Goal: Information Seeking & Learning: Learn about a topic

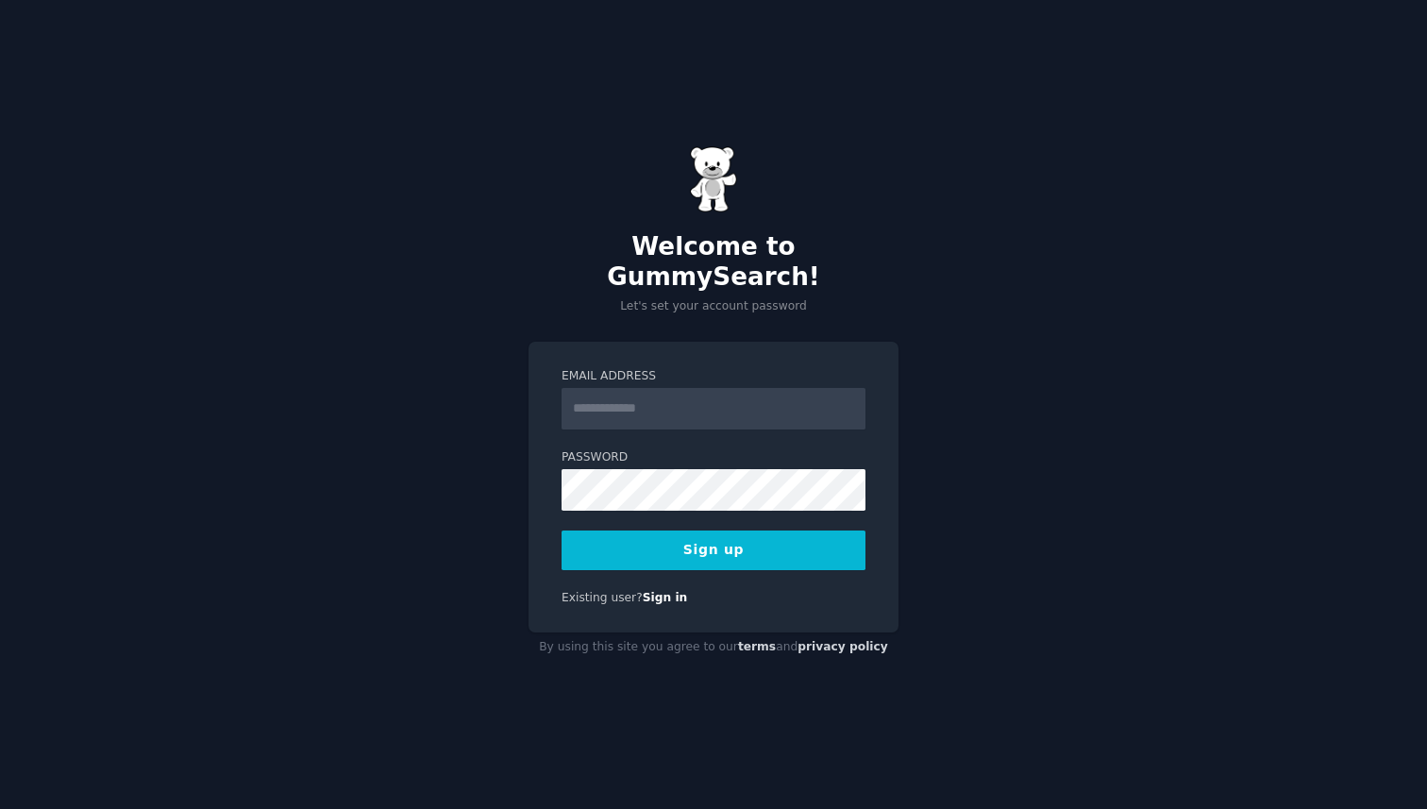
click at [607, 411] on input "Email Address" at bounding box center [714, 409] width 304 height 42
type input "**********"
click at [724, 538] on button "Sign up" at bounding box center [714, 551] width 304 height 40
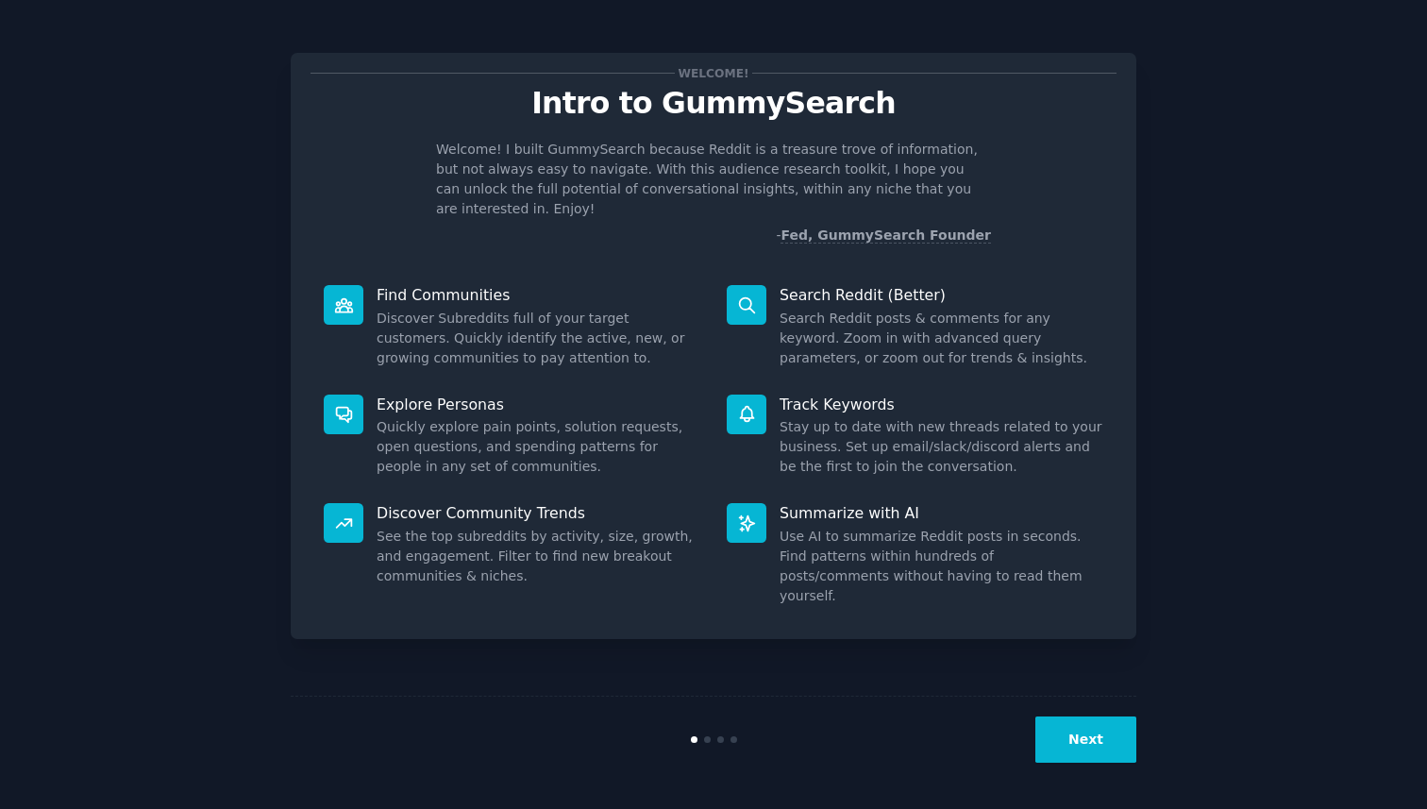
click at [1075, 732] on button "Next" at bounding box center [1086, 740] width 101 height 46
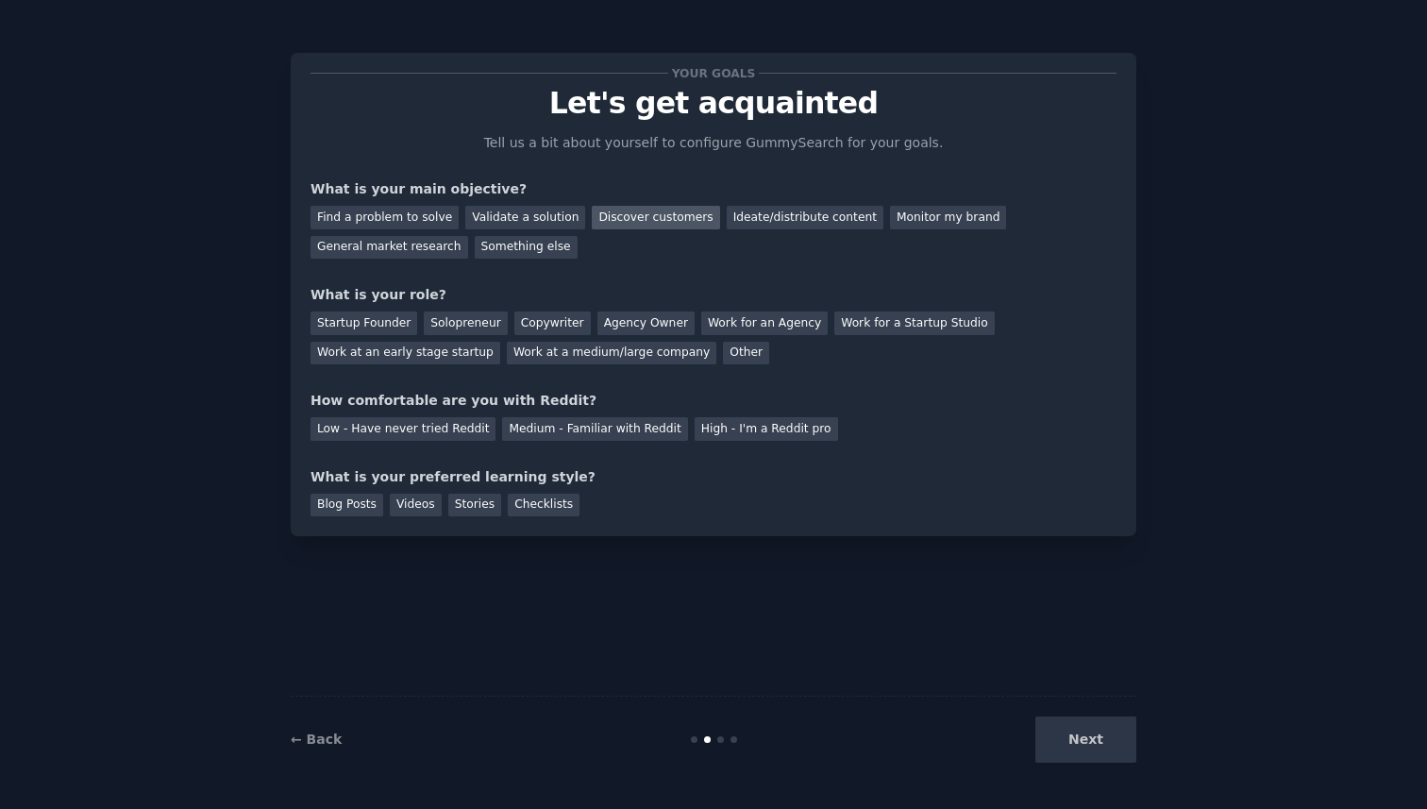
click at [643, 215] on div "Discover customers" at bounding box center [655, 218] width 127 height 24
click at [736, 223] on div "Ideate/distribute content" at bounding box center [805, 218] width 157 height 24
click at [434, 248] on div "General market research" at bounding box center [390, 248] width 158 height 24
click at [551, 323] on div "Copywriter" at bounding box center [553, 324] width 76 height 24
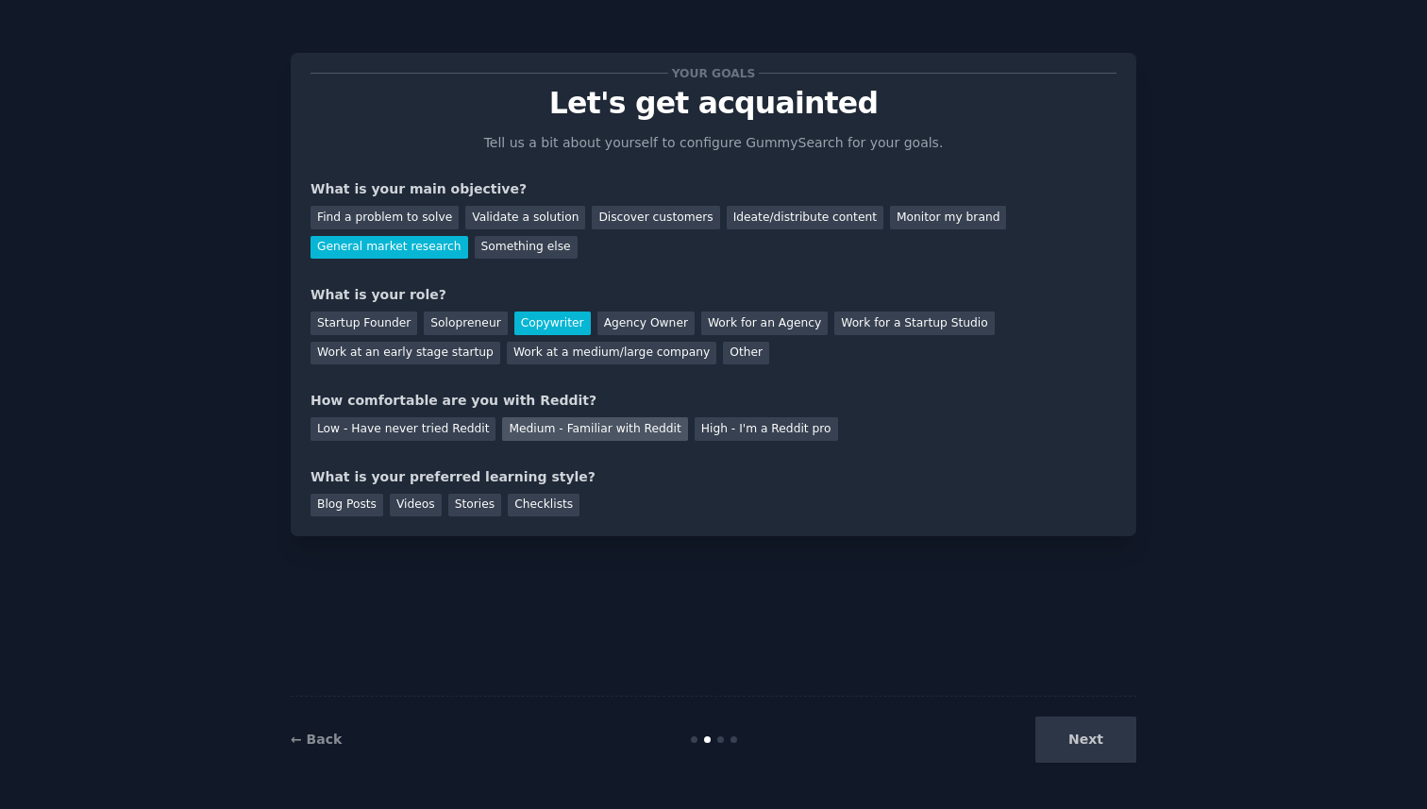
click at [530, 435] on div "Medium - Familiar with Reddit" at bounding box center [594, 429] width 185 height 24
click at [422, 510] on div "Videos" at bounding box center [416, 506] width 52 height 24
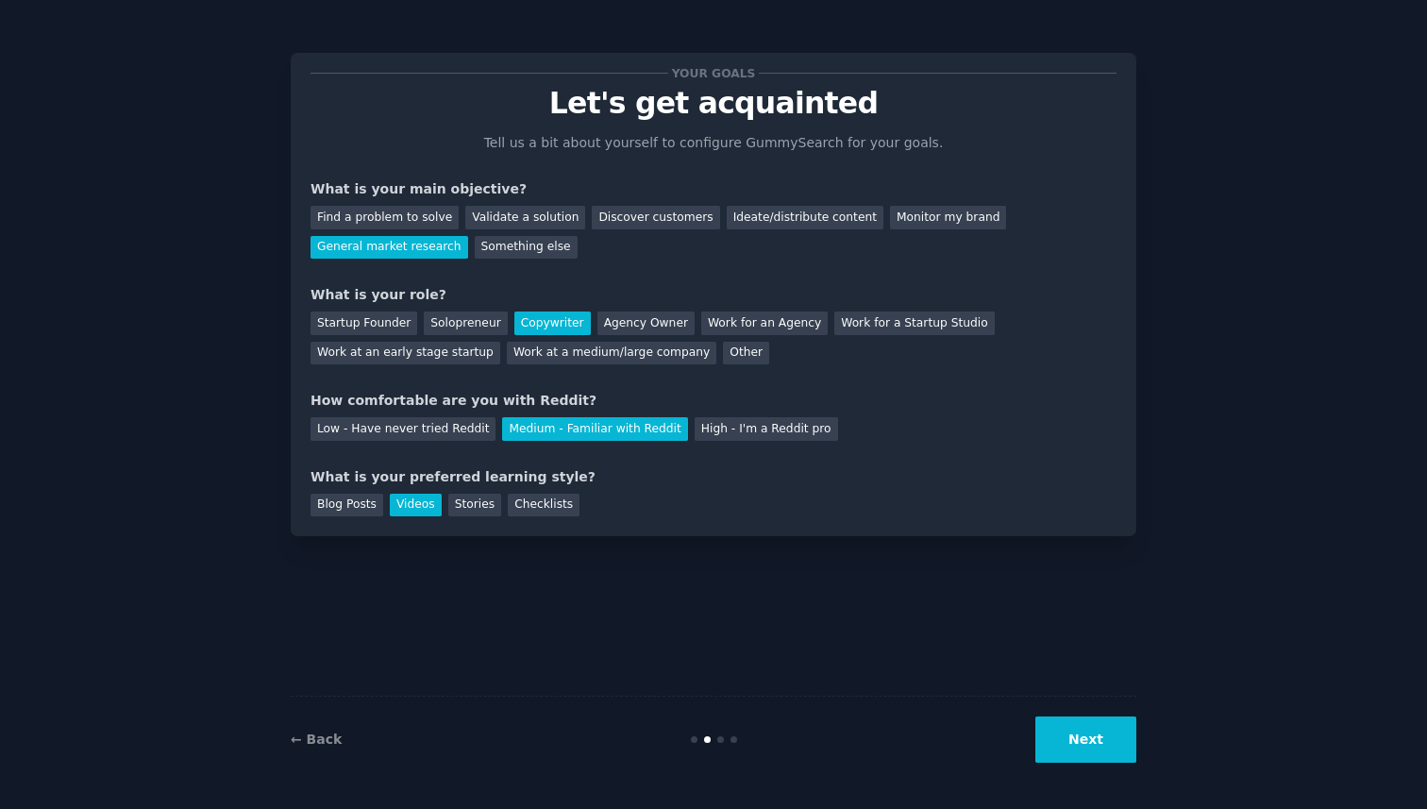
click at [1071, 751] on button "Next" at bounding box center [1086, 740] width 101 height 46
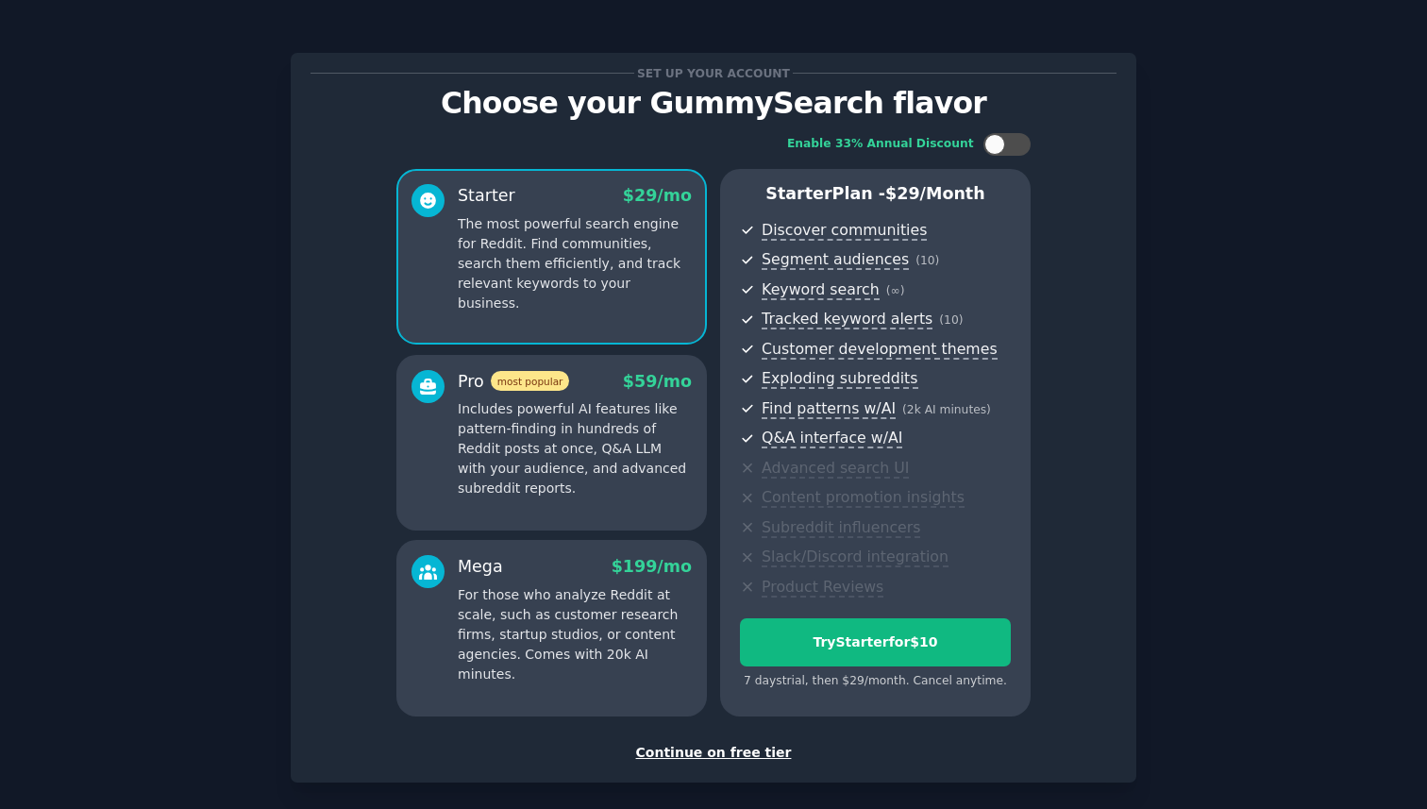
click at [599, 384] on div "Pro most popular $ 59 /mo" at bounding box center [575, 382] width 234 height 24
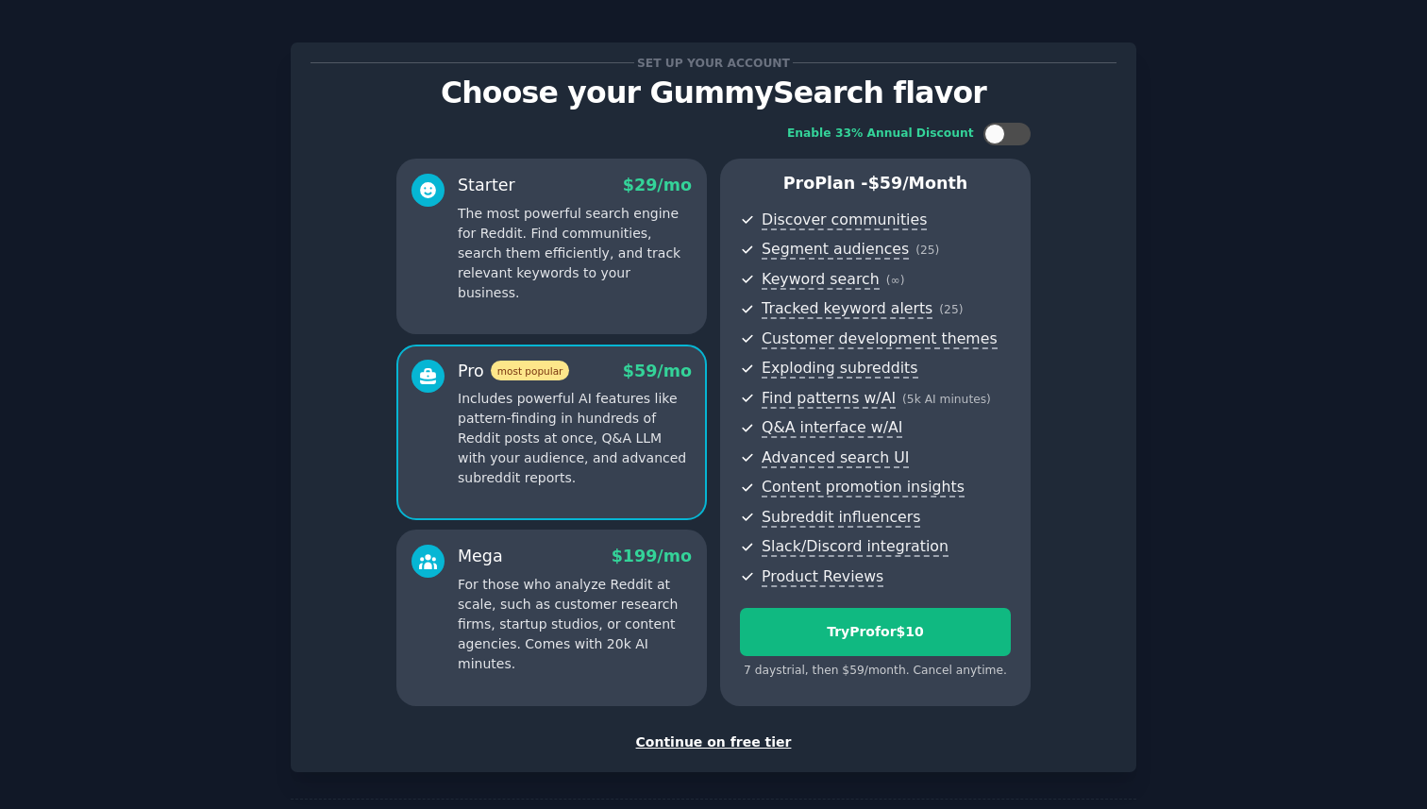
scroll to position [8, 0]
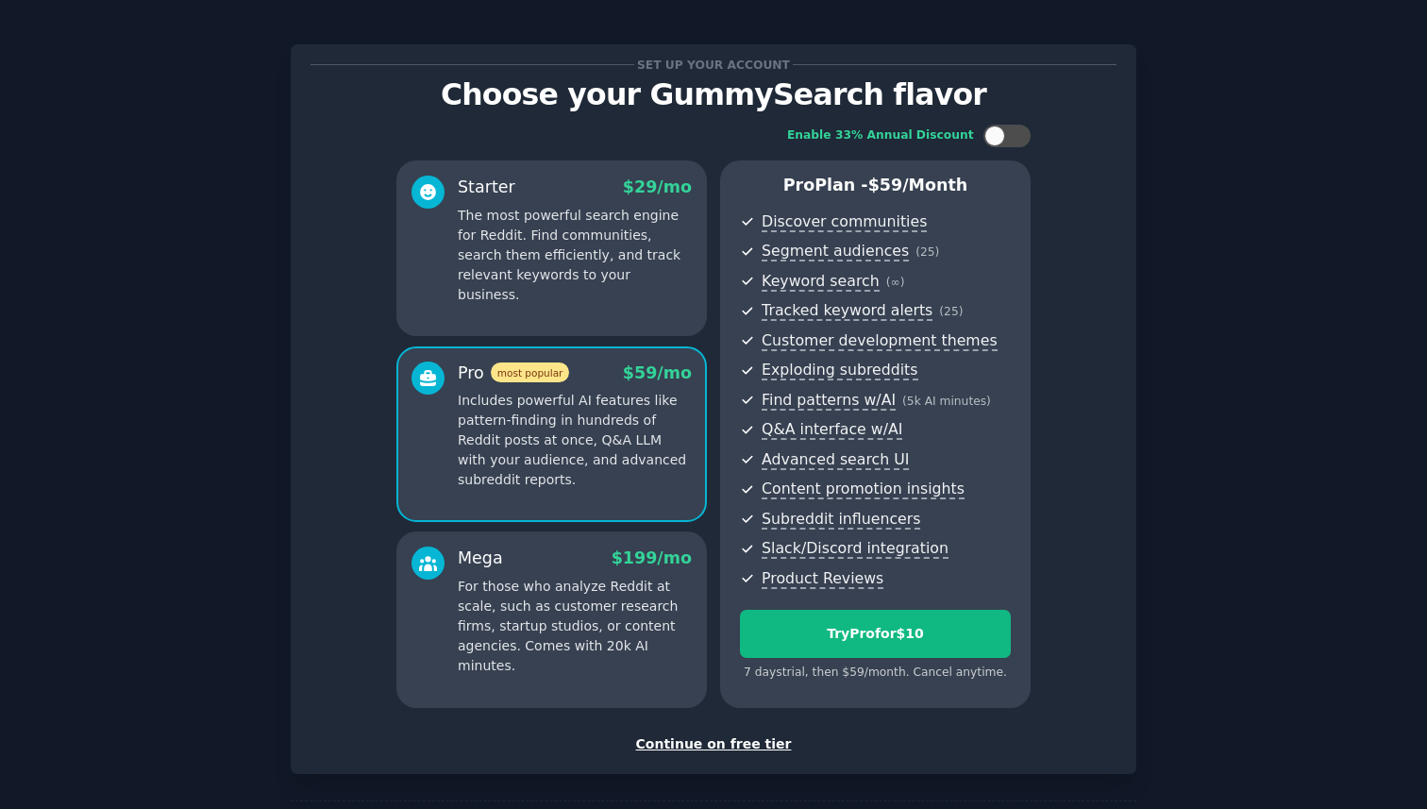
click at [730, 748] on div "Continue on free tier" at bounding box center [714, 744] width 806 height 20
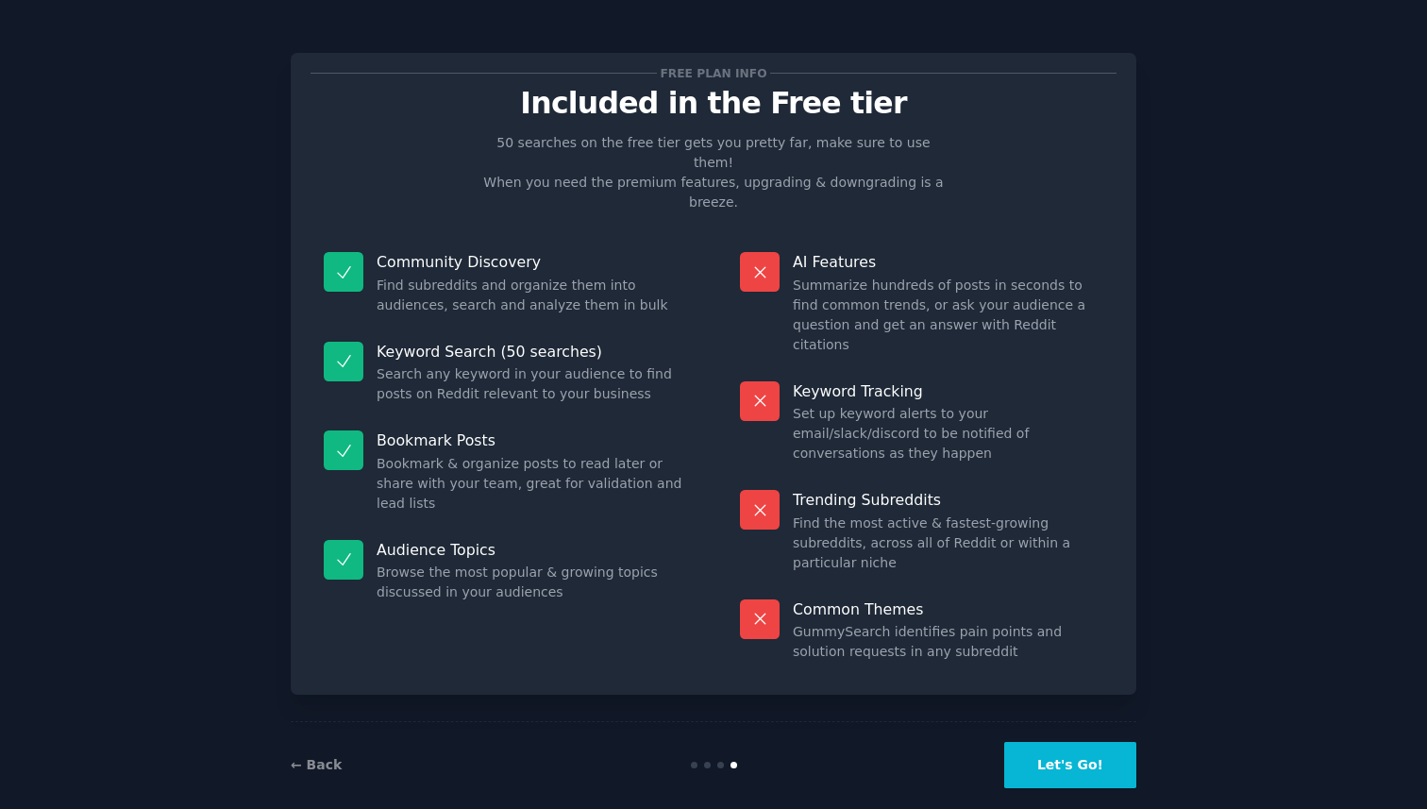
click at [1051, 742] on button "Let's Go!" at bounding box center [1070, 765] width 132 height 46
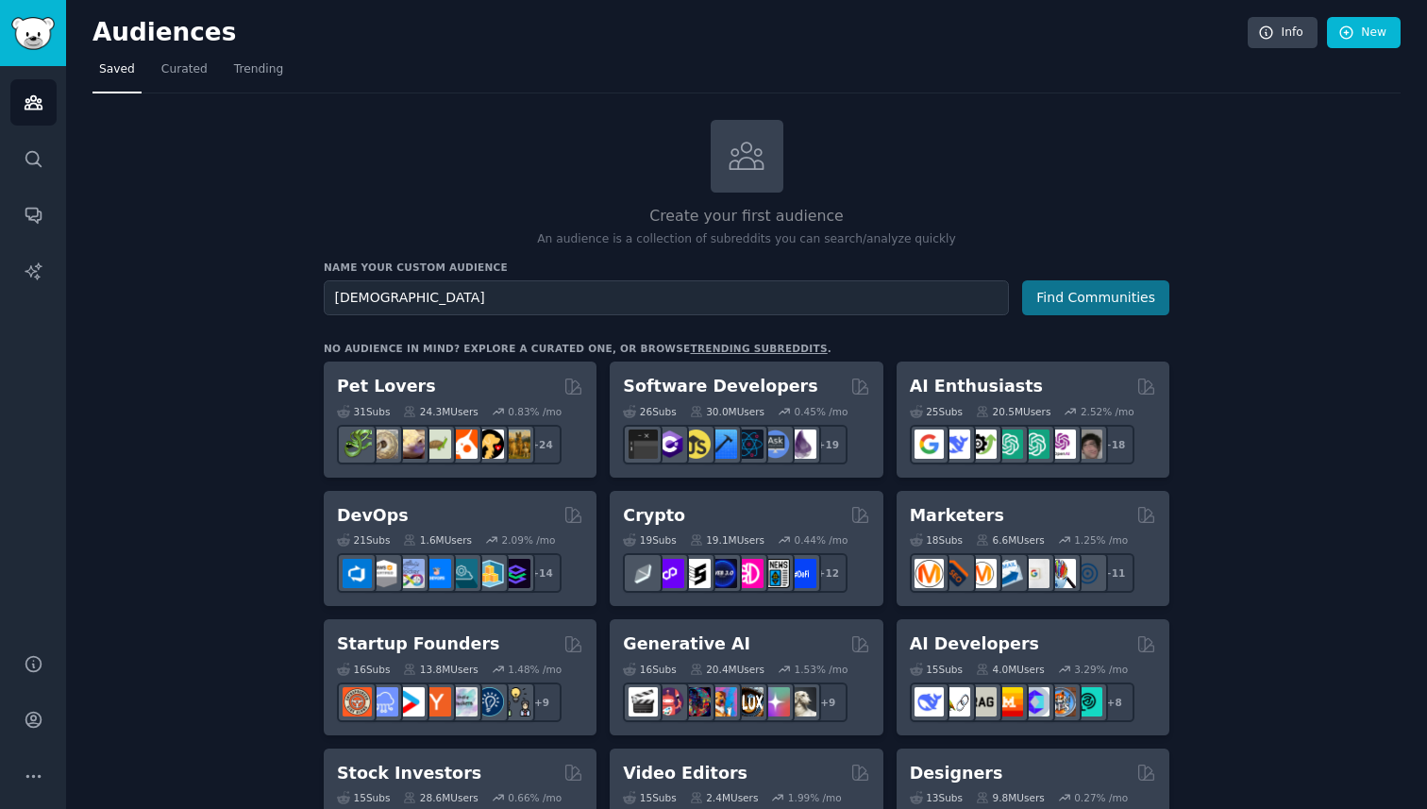
type input "[DEMOGRAPHIC_DATA]"
click at [1053, 301] on button "Find Communities" at bounding box center [1095, 297] width 147 height 35
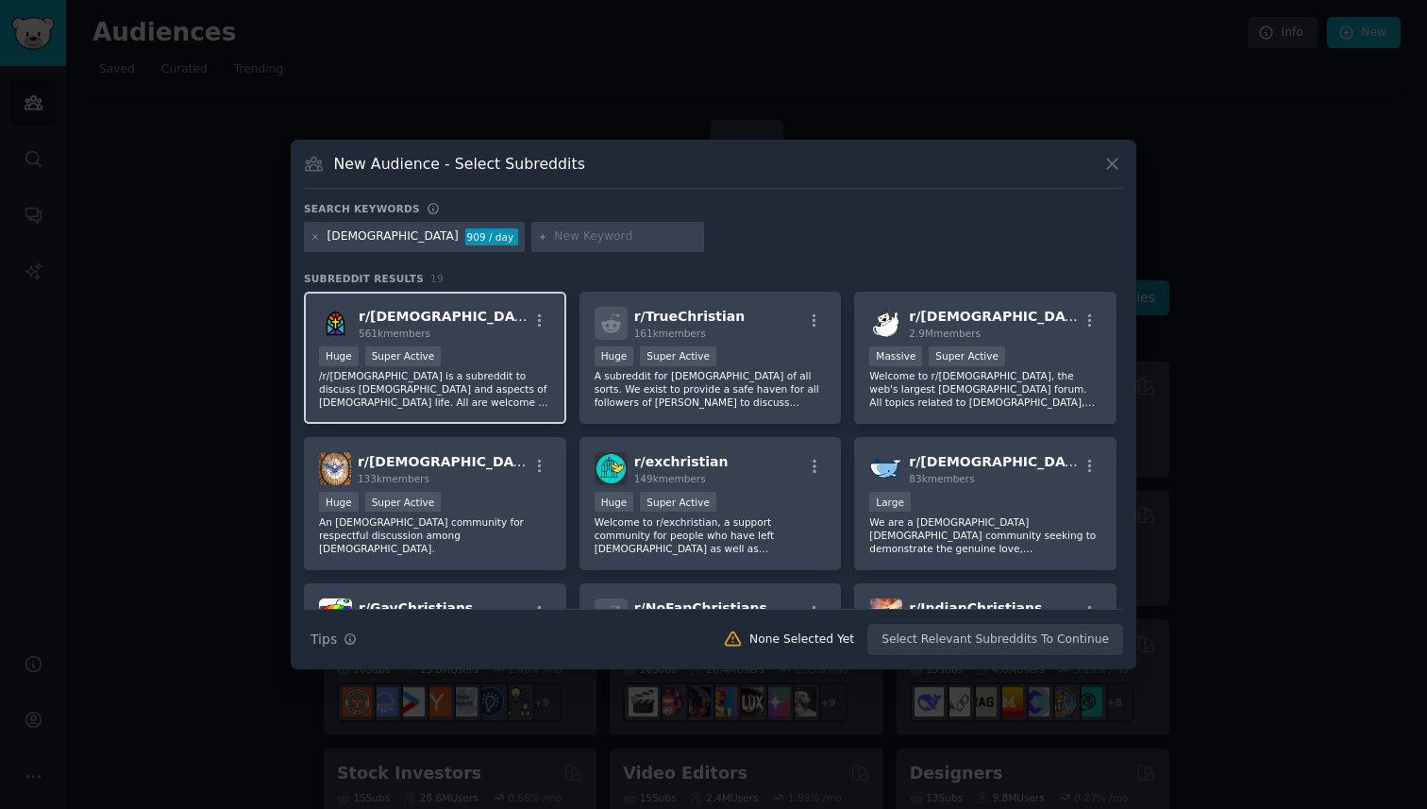
click at [441, 341] on div "r/ [DEMOGRAPHIC_DATA] 561k members Huge Super Active /r/[DEMOGRAPHIC_DATA] is a…" at bounding box center [435, 358] width 262 height 133
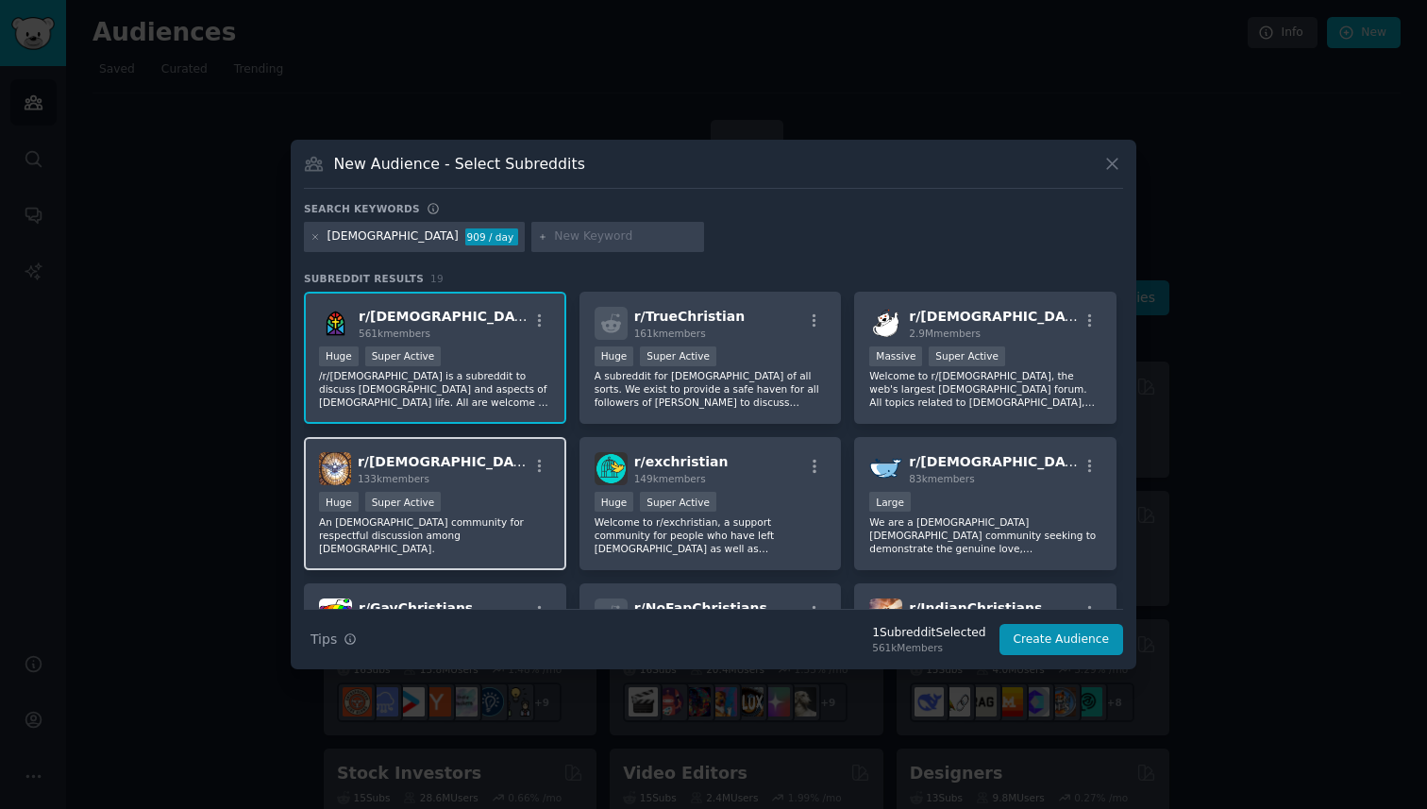
click at [481, 470] on div "r/ [DEMOGRAPHIC_DATA] 133k members" at bounding box center [435, 468] width 232 height 33
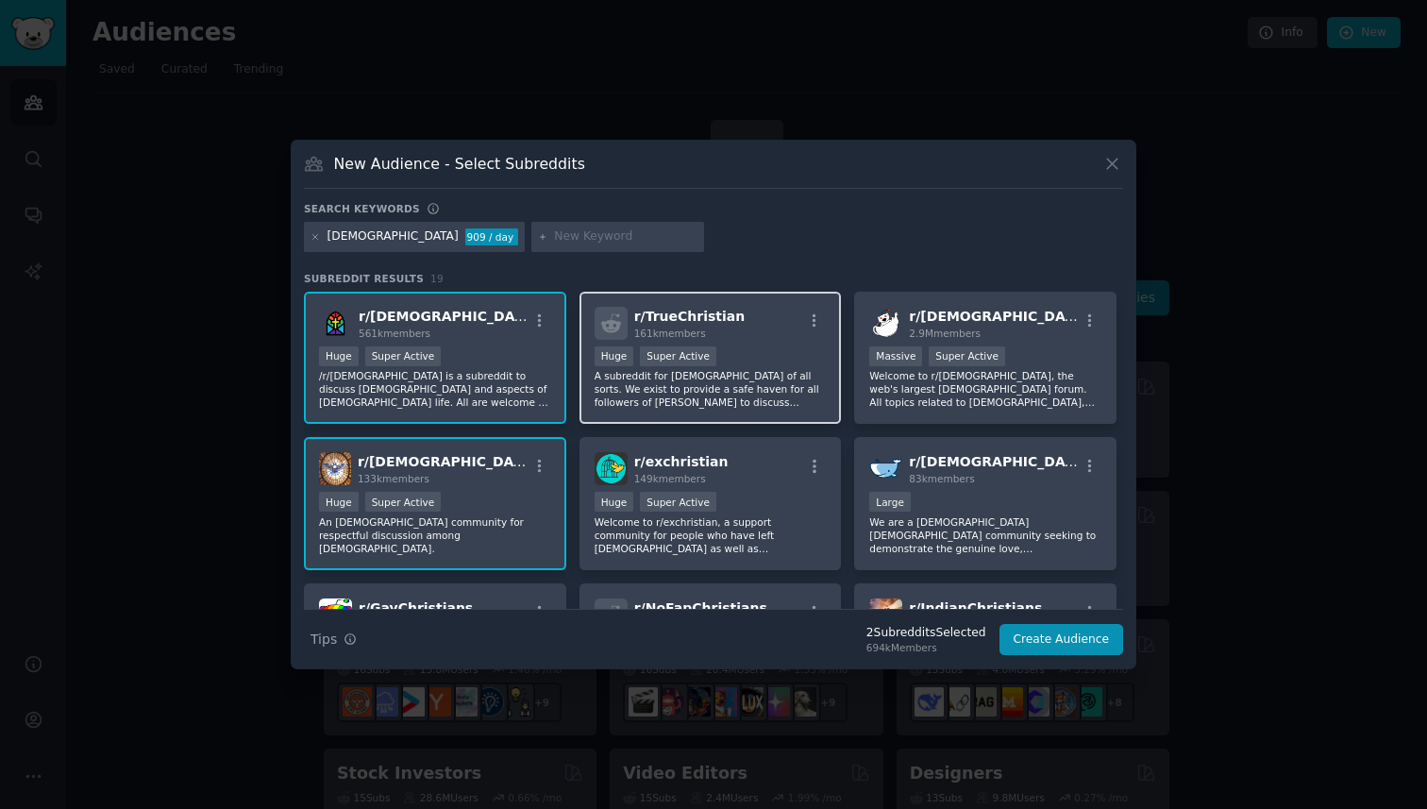
click at [761, 369] on p "A subreddit for [DEMOGRAPHIC_DATA] of all sorts. We exist to provide a safe hav…" at bounding box center [711, 389] width 232 height 40
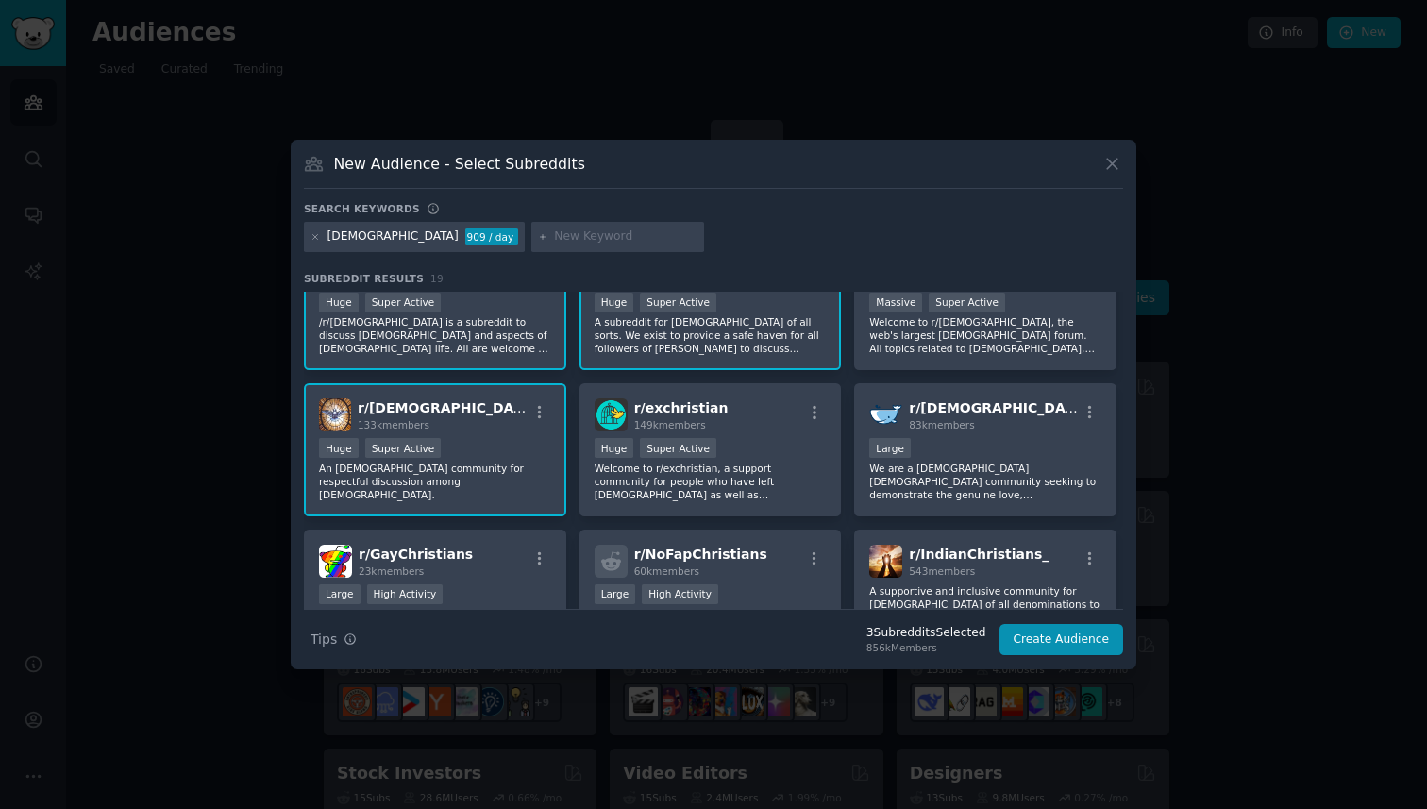
scroll to position [72, 0]
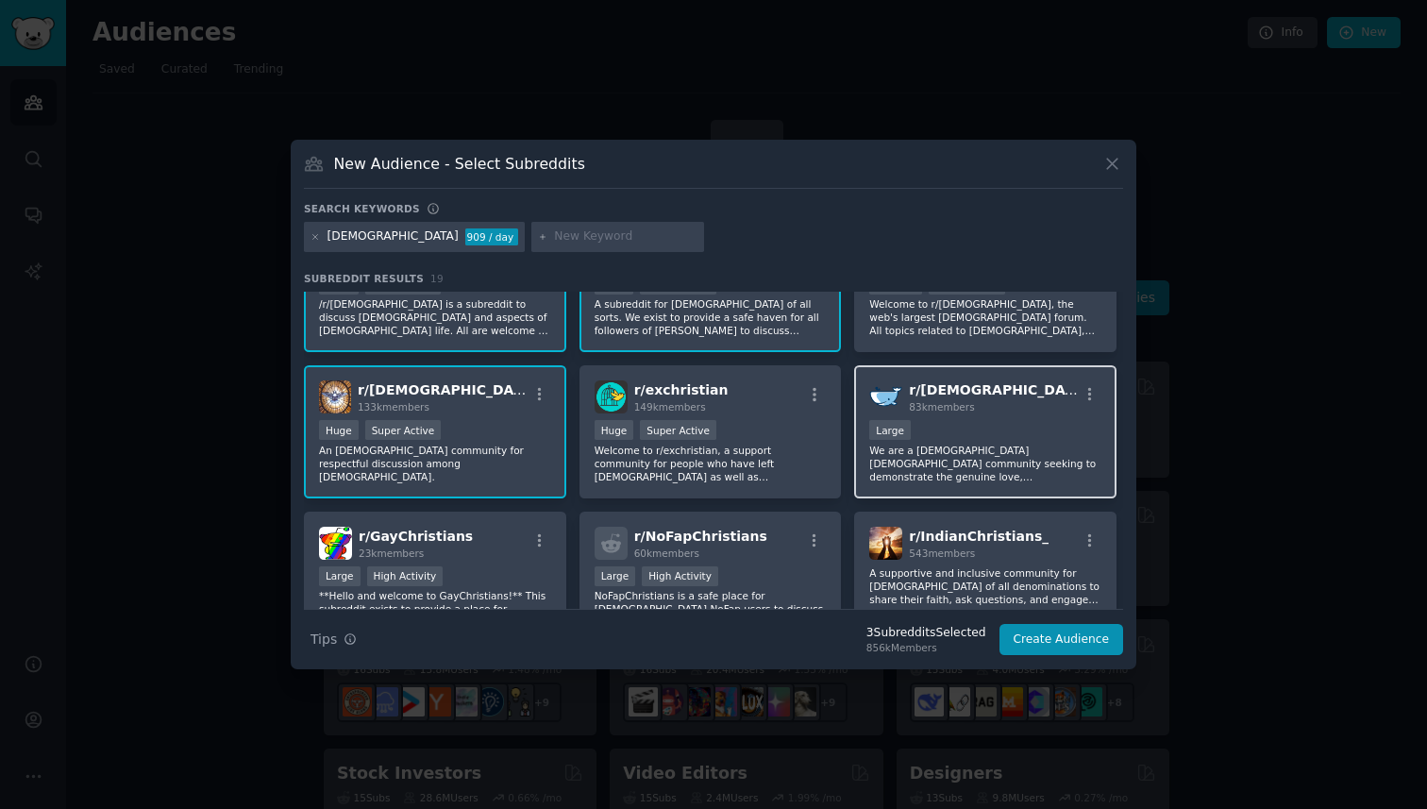
click at [1019, 412] on div "r/ [DEMOGRAPHIC_DATA] 83k members" at bounding box center [985, 396] width 232 height 33
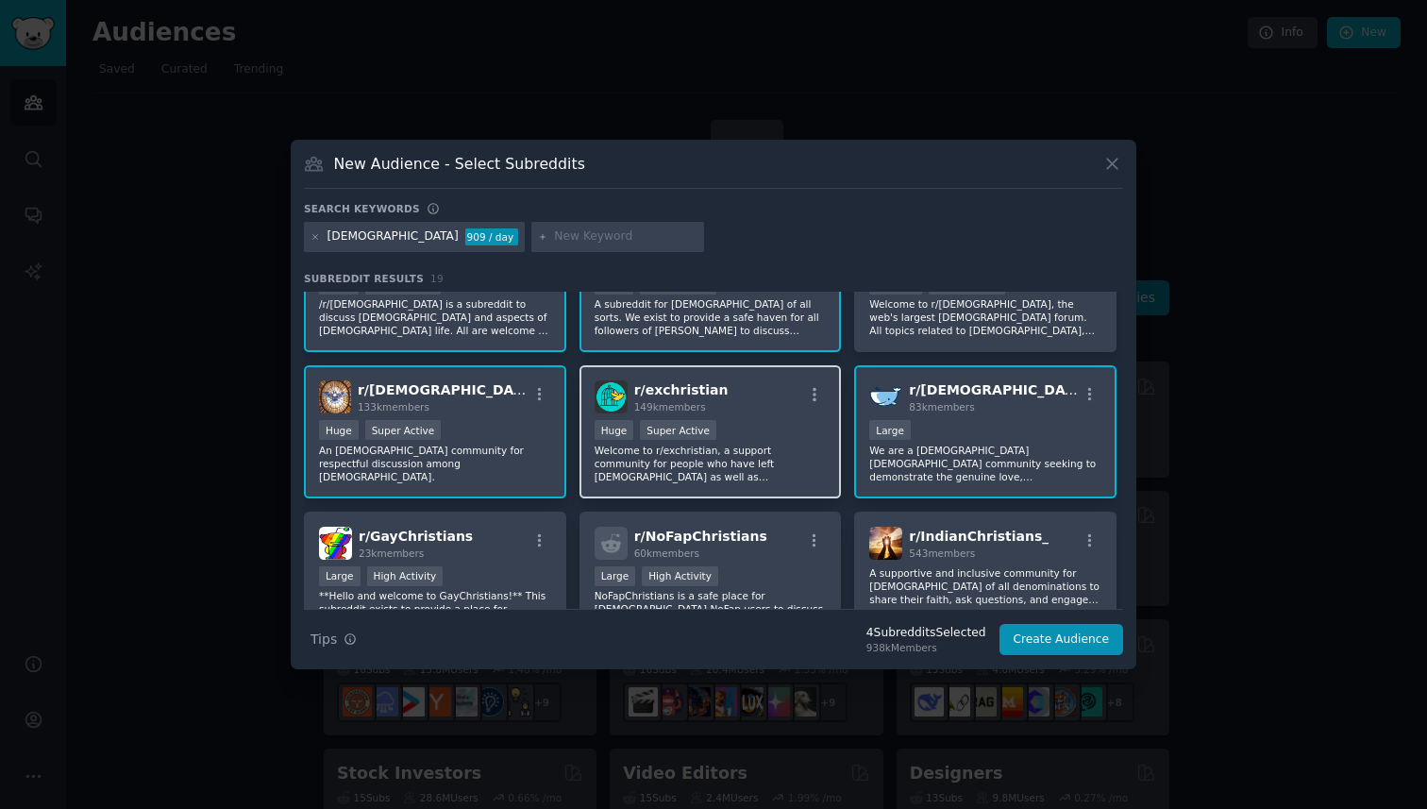
click at [776, 429] on div "Huge Super Active" at bounding box center [711, 432] width 232 height 24
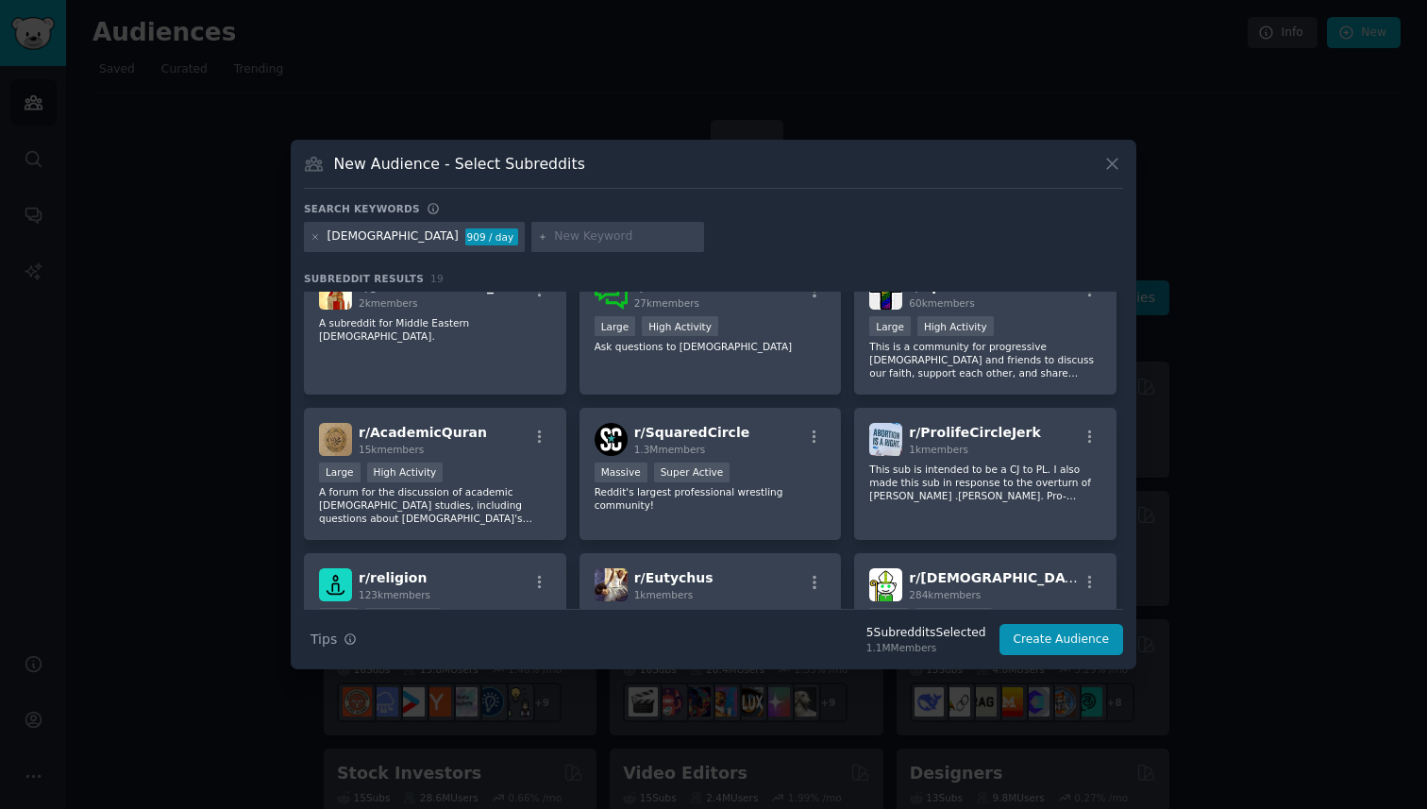
scroll to position [474, 0]
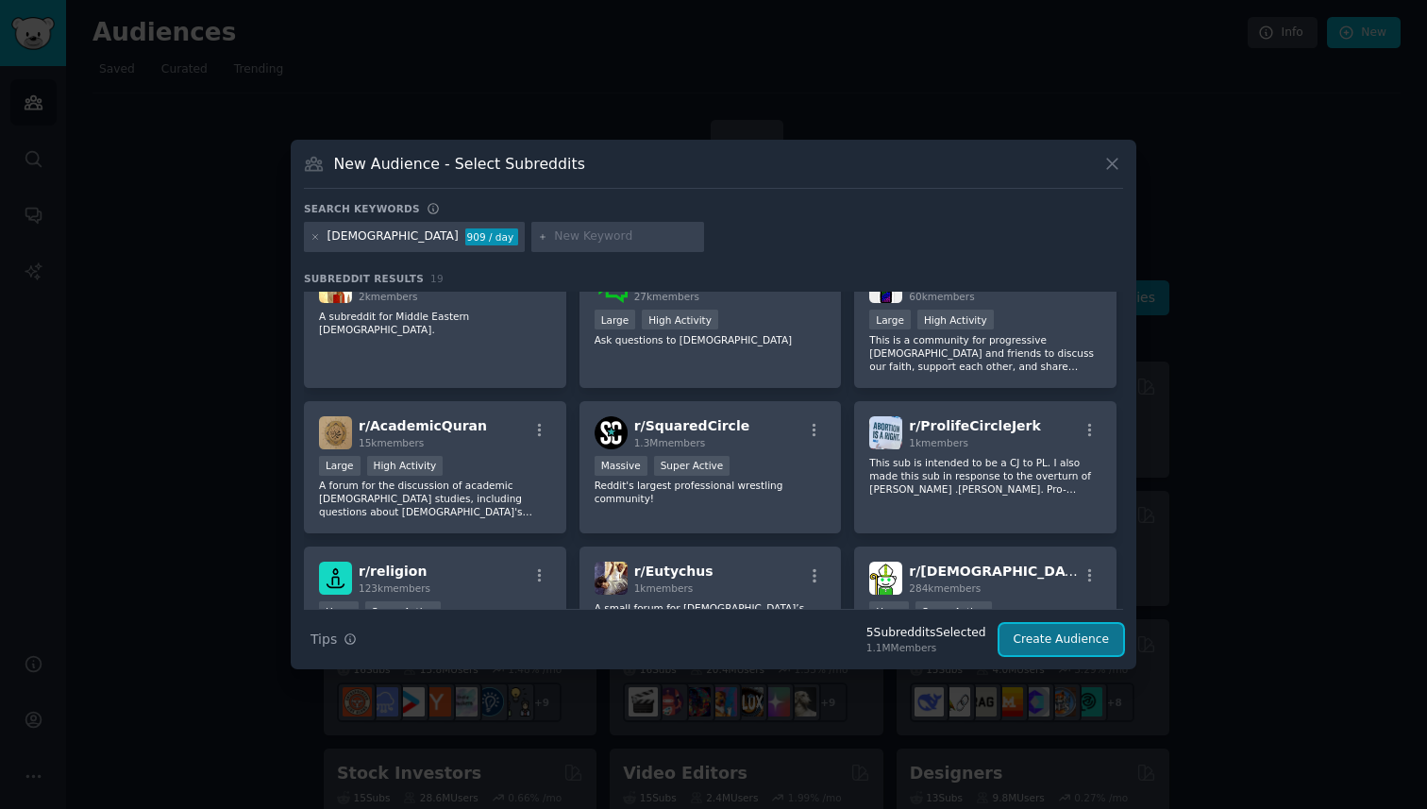
click at [1065, 647] on button "Create Audience" at bounding box center [1062, 640] width 125 height 32
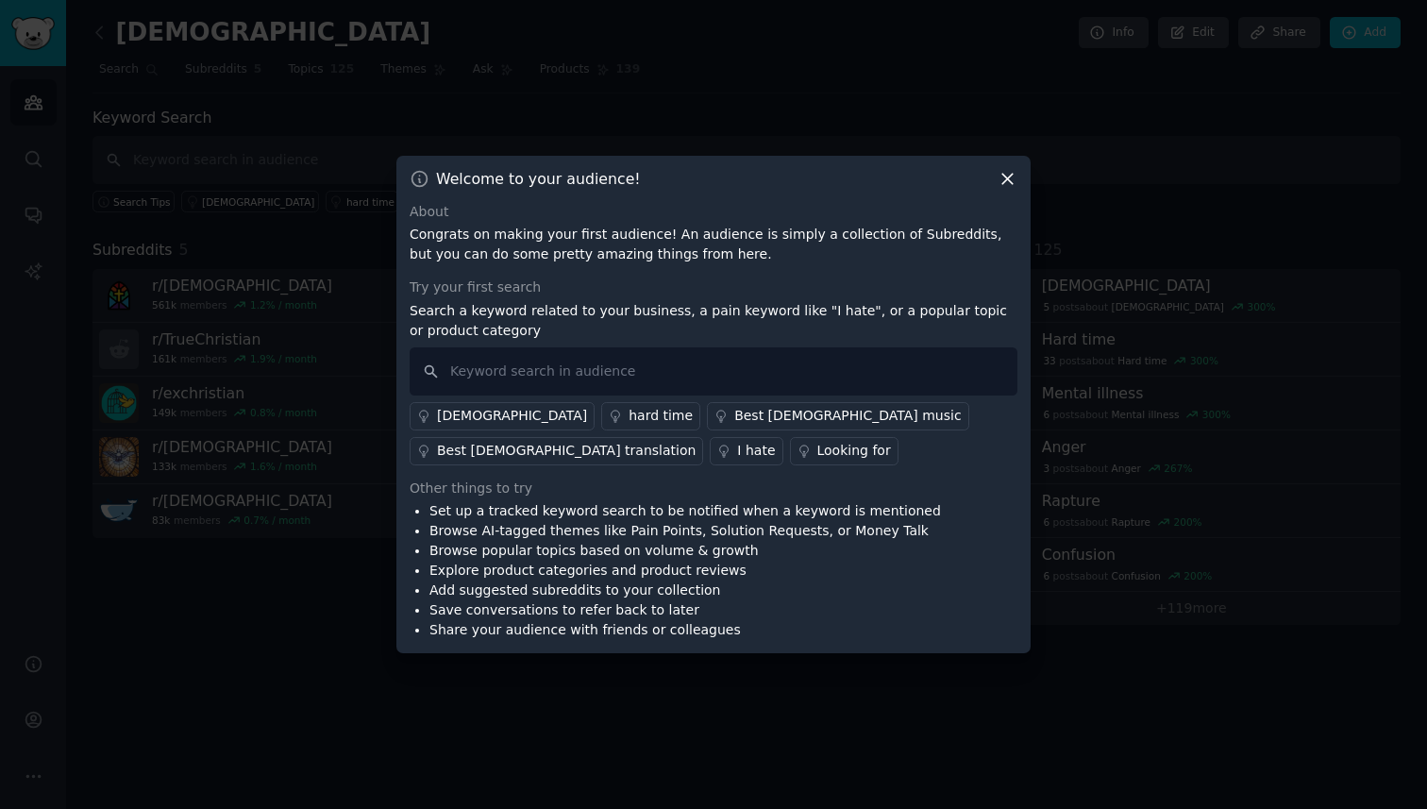
click at [1004, 178] on icon at bounding box center [1008, 179] width 20 height 20
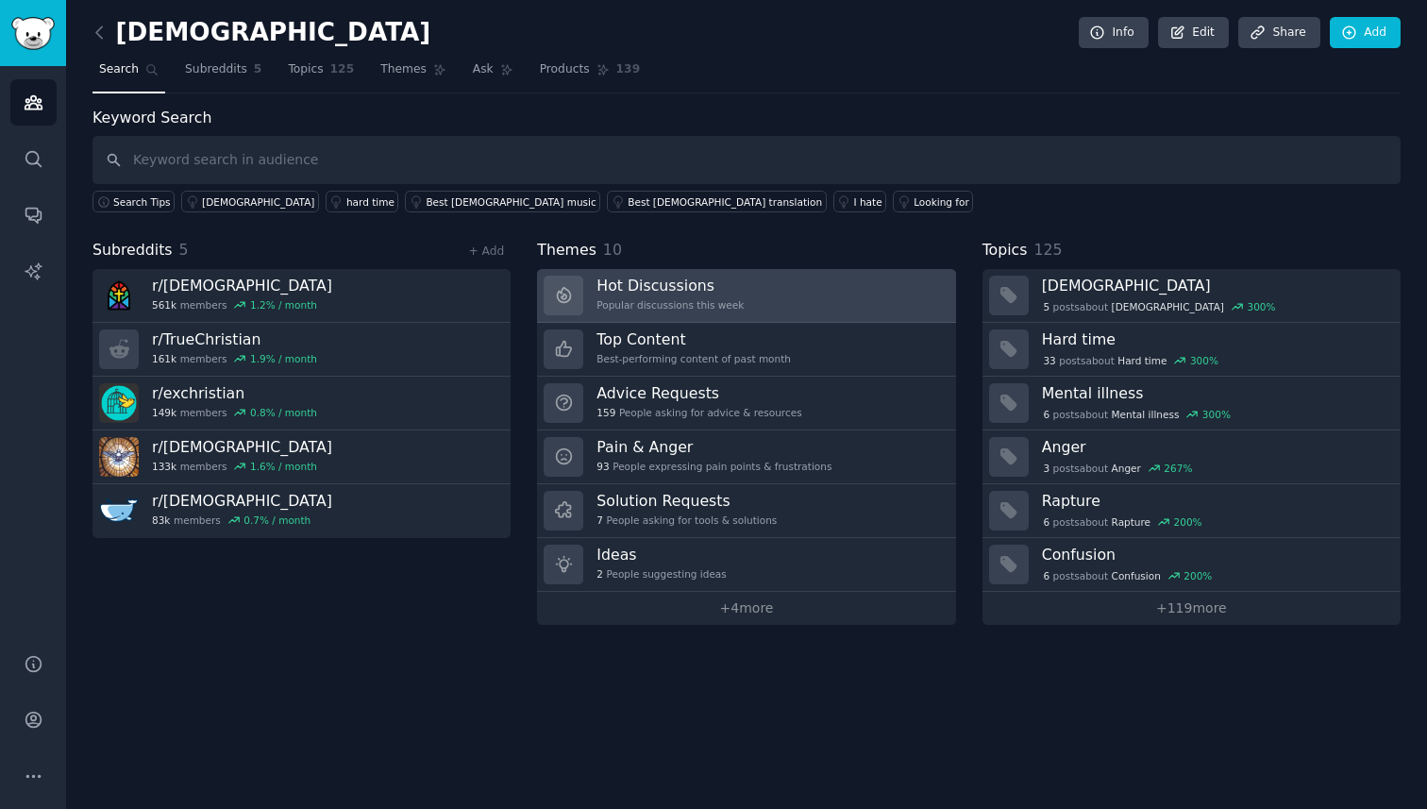
click at [724, 294] on h3 "Hot Discussions" at bounding box center [670, 286] width 147 height 20
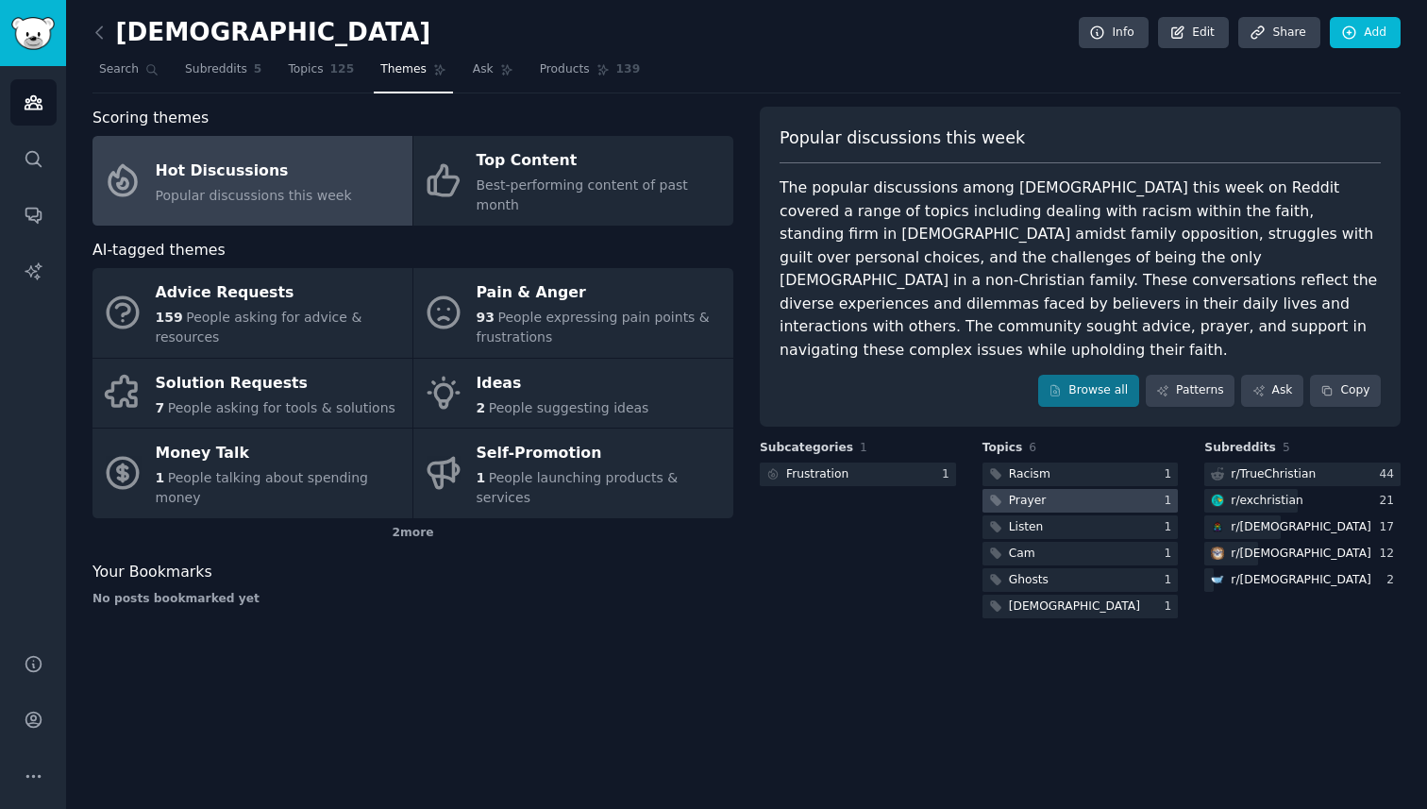
click at [1064, 489] on div at bounding box center [1081, 501] width 196 height 24
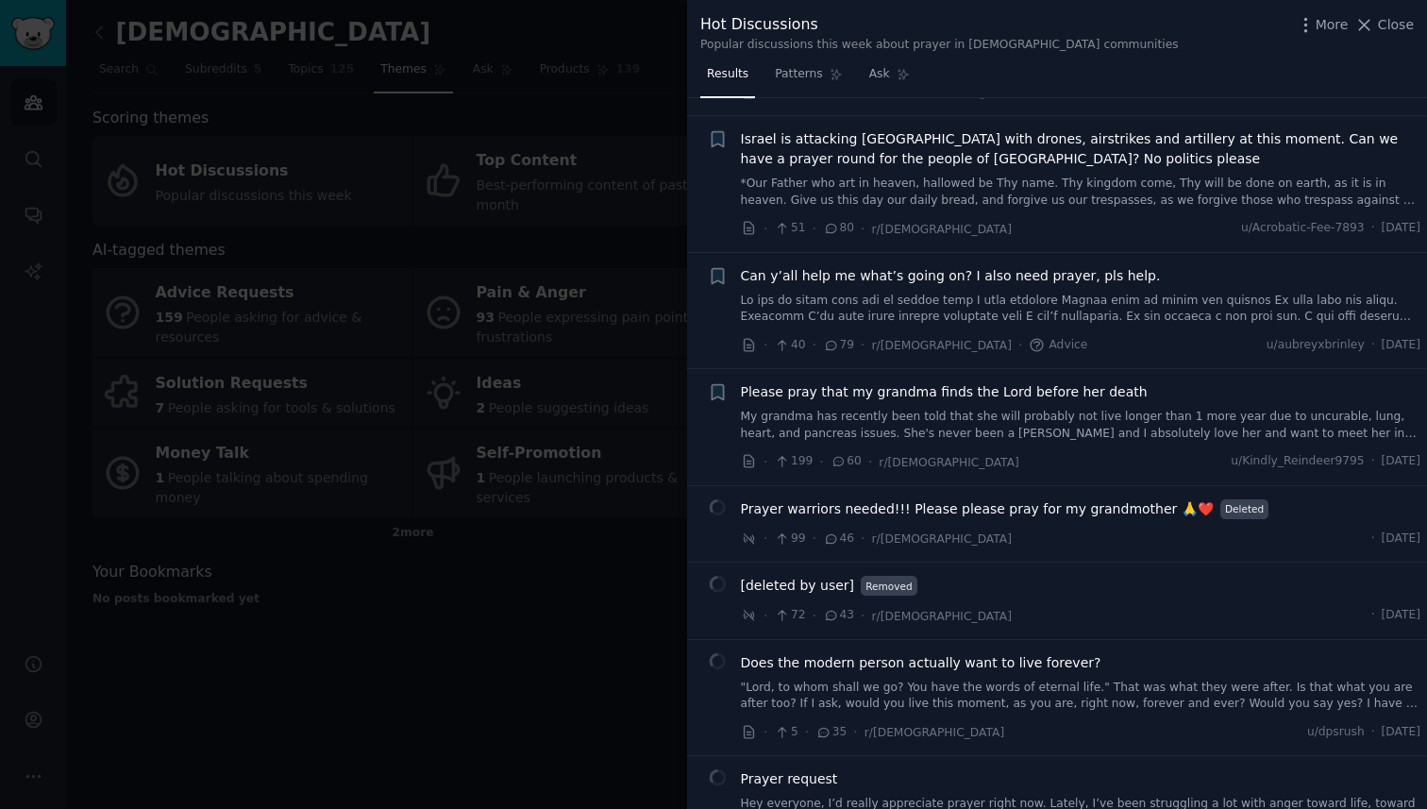
scroll to position [567, 0]
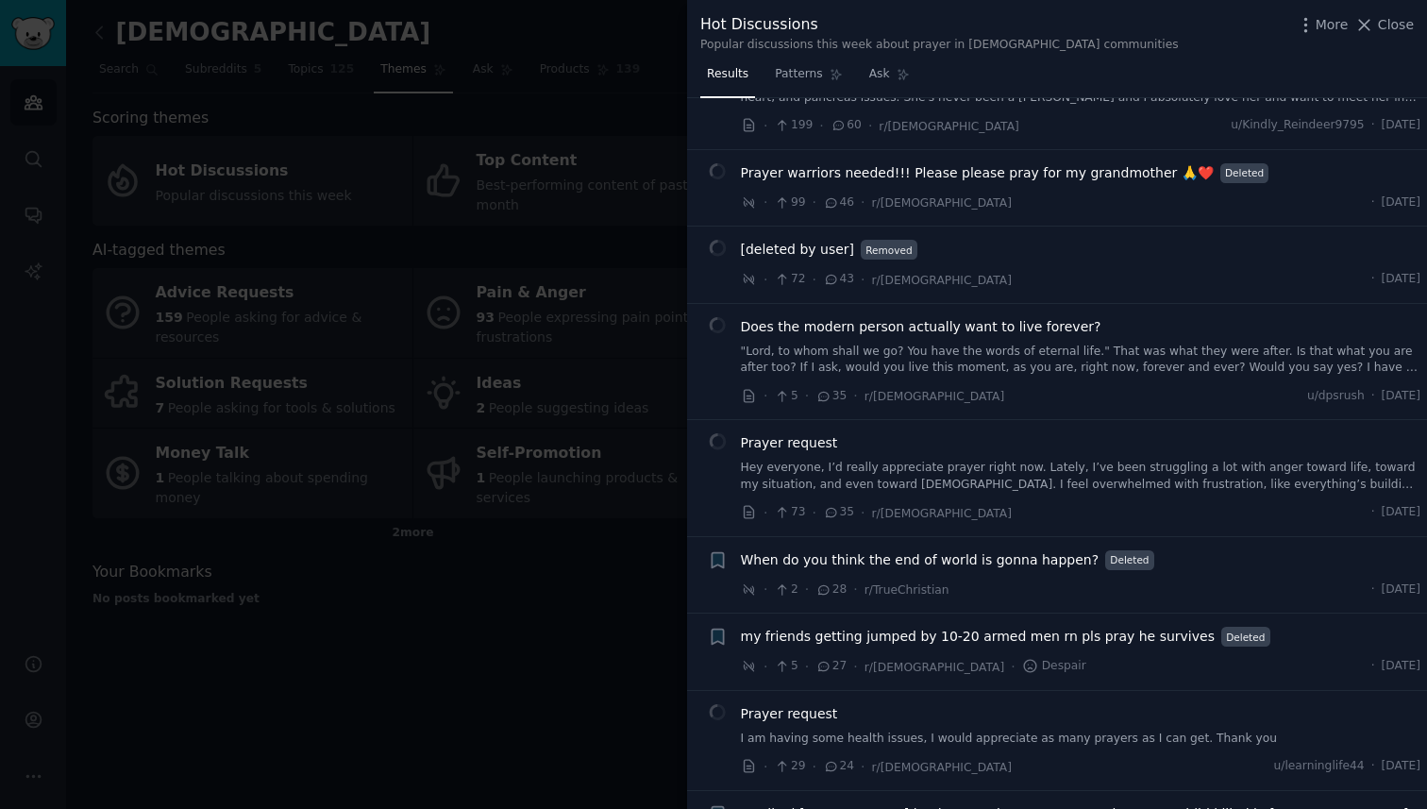
click at [569, 604] on div at bounding box center [713, 404] width 1427 height 809
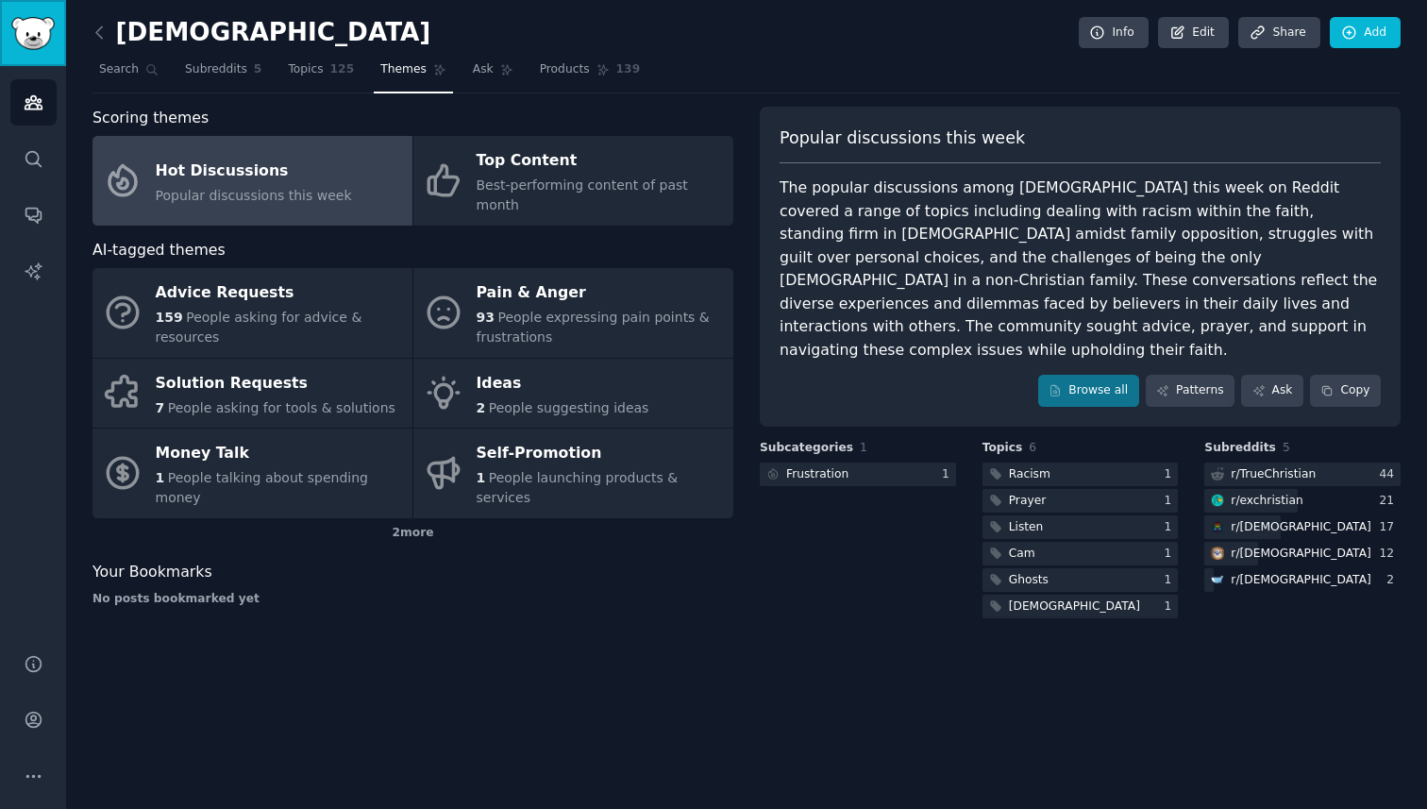
click at [33, 23] on img "Sidebar" at bounding box center [32, 33] width 43 height 33
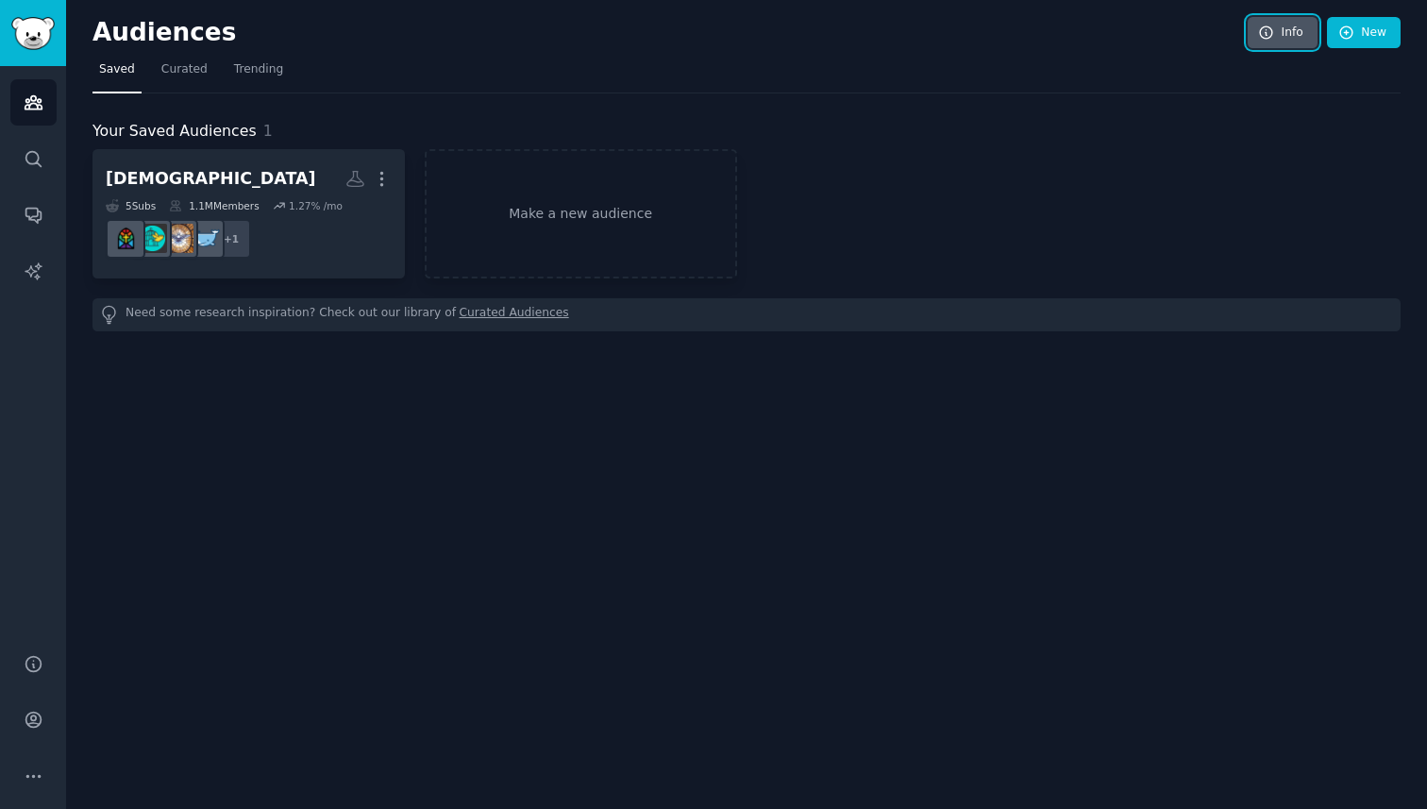
click at [1289, 35] on link "Info" at bounding box center [1283, 33] width 70 height 32
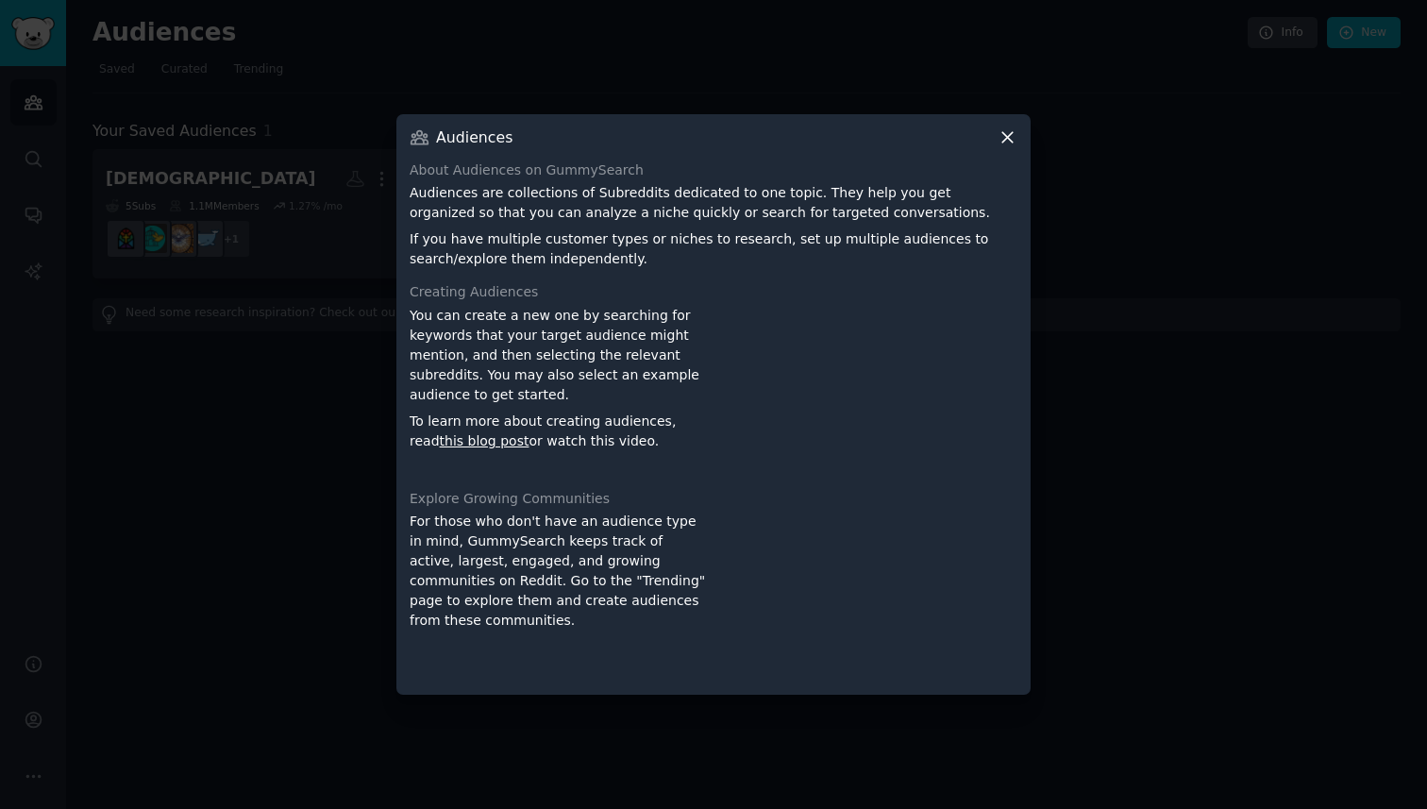
click at [1008, 141] on icon at bounding box center [1008, 137] width 20 height 20
